Goal: Transaction & Acquisition: Obtain resource

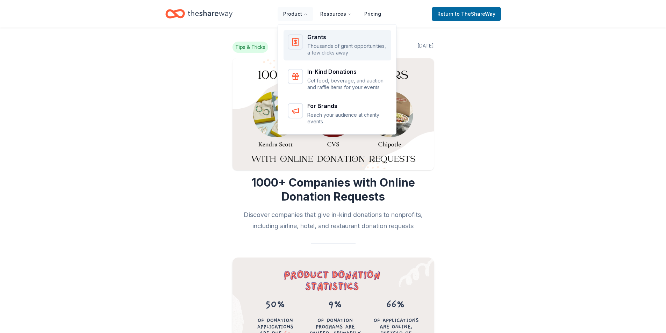
click at [320, 38] on div "Grants" at bounding box center [347, 37] width 80 height 6
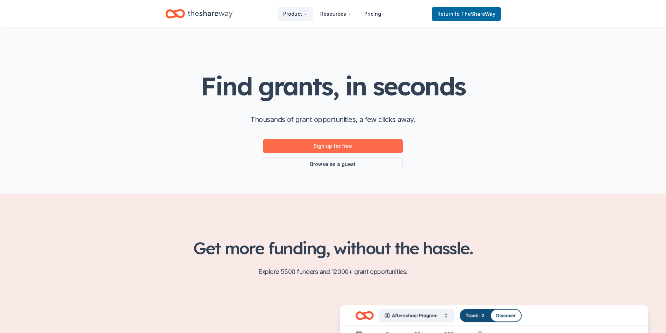
click at [339, 146] on link "Sign up for free" at bounding box center [333, 146] width 140 height 14
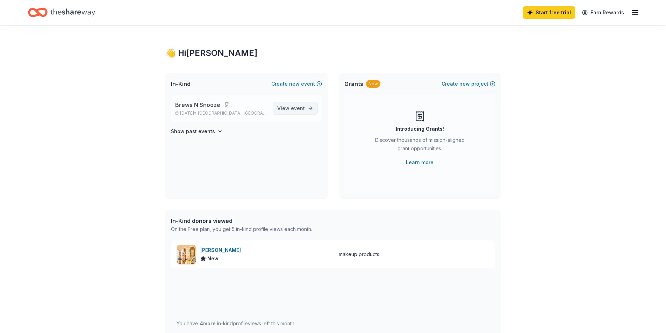
click at [306, 109] on link "View event" at bounding box center [295, 108] width 45 height 13
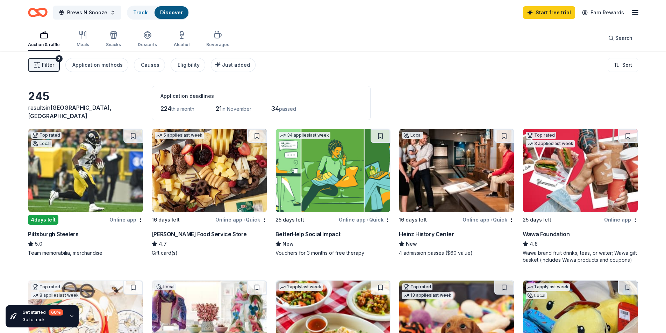
click at [231, 220] on div "Online app • Quick" at bounding box center [241, 219] width 52 height 9
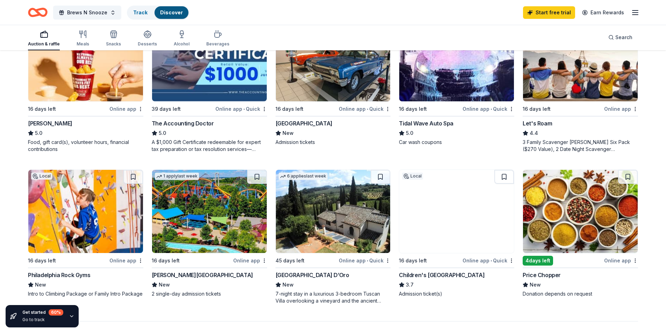
scroll to position [420, 0]
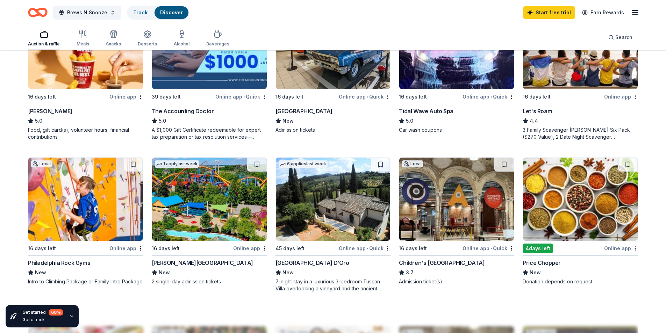
click at [329, 194] on img at bounding box center [333, 199] width 115 height 83
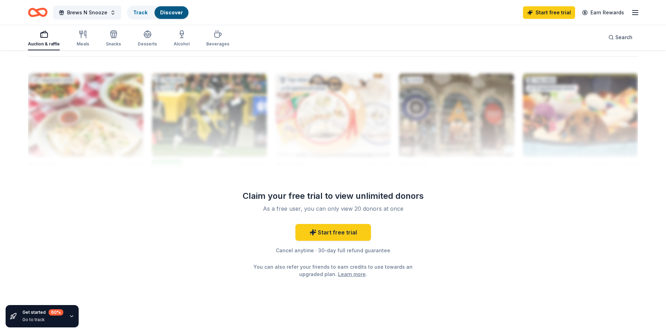
scroll to position [676, 0]
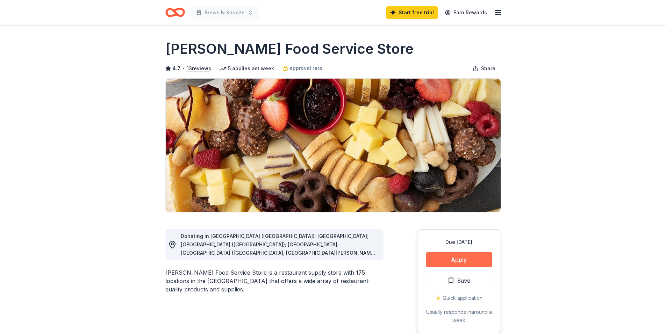
click at [448, 259] on button "Apply" at bounding box center [459, 259] width 66 height 15
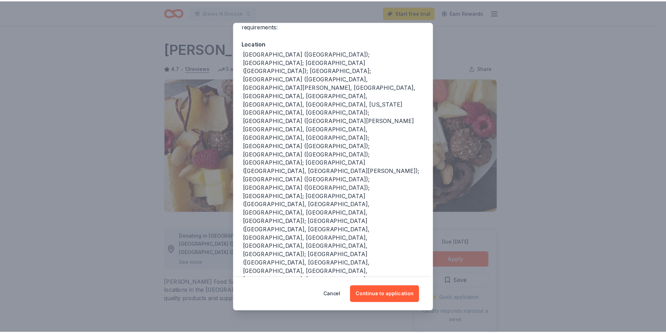
scroll to position [69, 0]
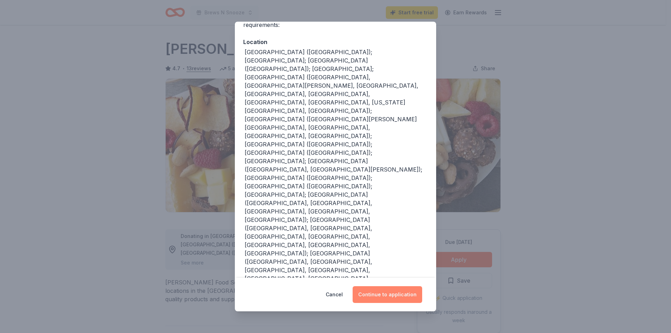
click at [377, 295] on button "Continue to application" at bounding box center [388, 294] width 70 height 17
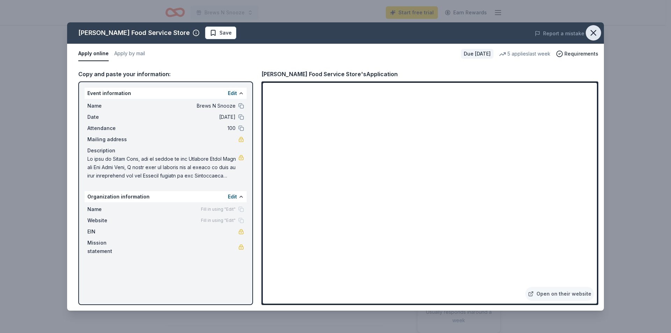
click at [593, 31] on icon "button" at bounding box center [594, 33] width 10 height 10
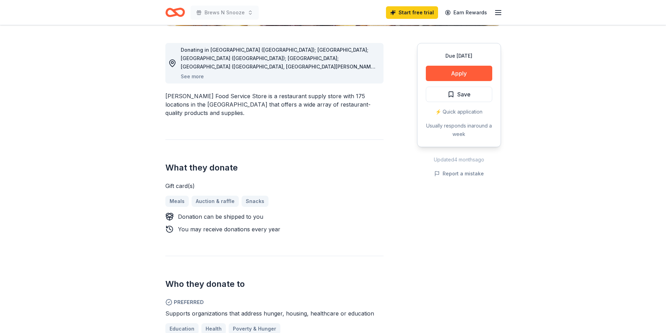
scroll to position [0, 0]
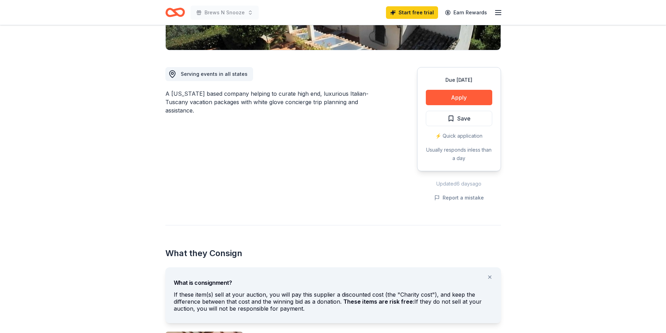
scroll to position [175, 0]
